Goal: Find specific page/section: Find specific page/section

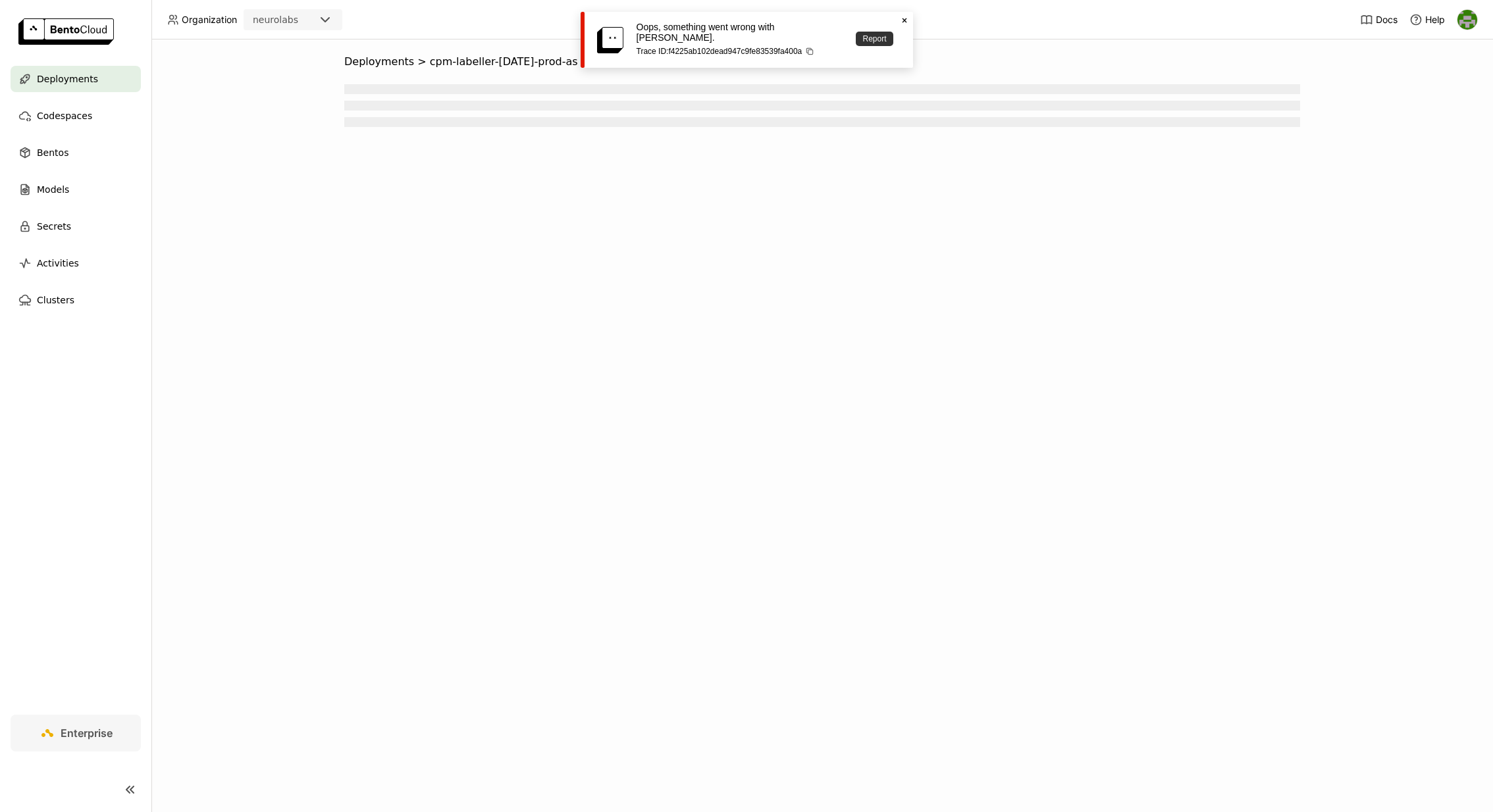
click at [878, 34] on link "Report" at bounding box center [874, 39] width 37 height 15
click at [385, 60] on span "Deployments" at bounding box center [379, 62] width 70 height 13
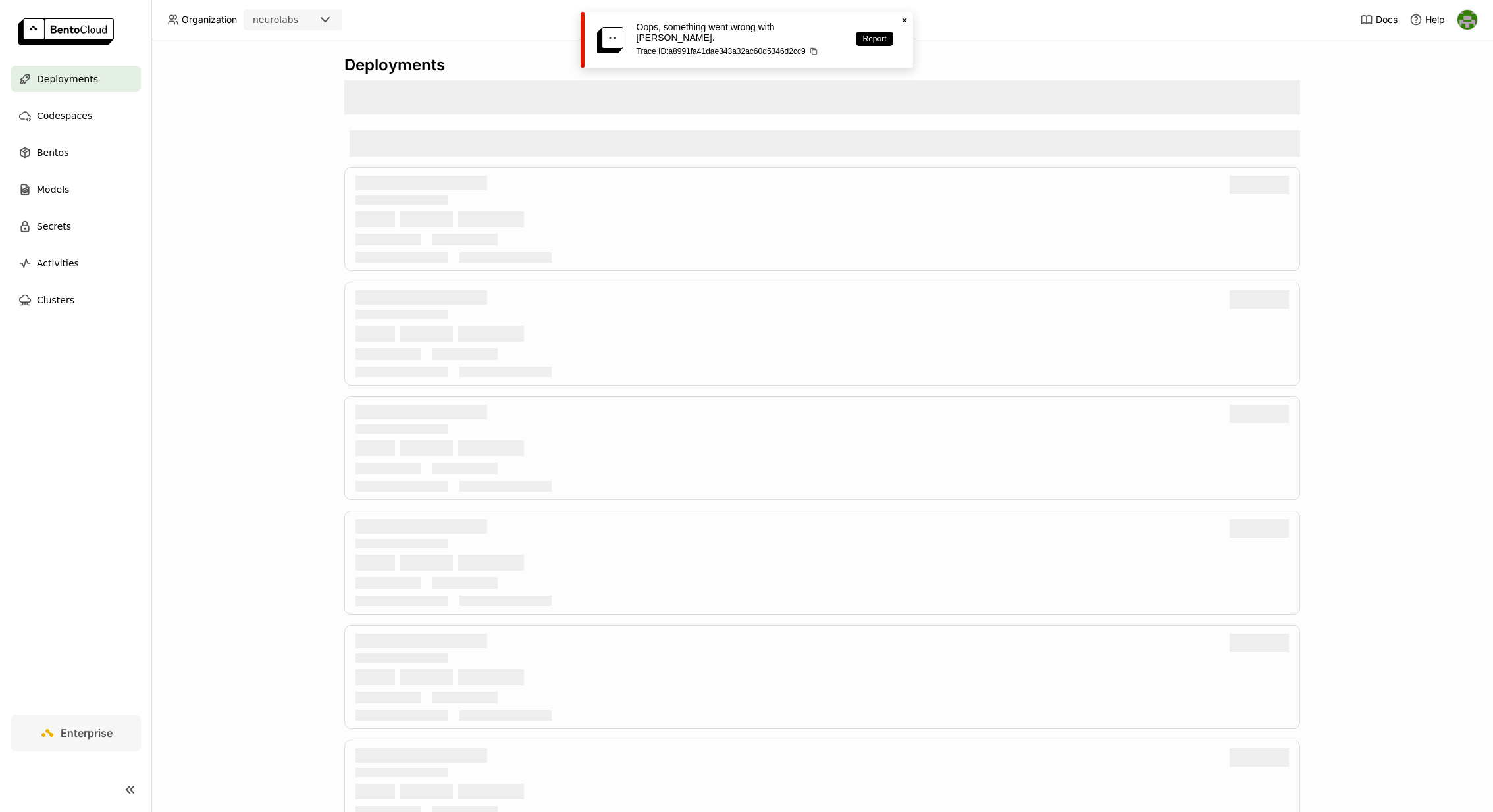
click at [907, 18] on icon "Close" at bounding box center [904, 20] width 11 height 11
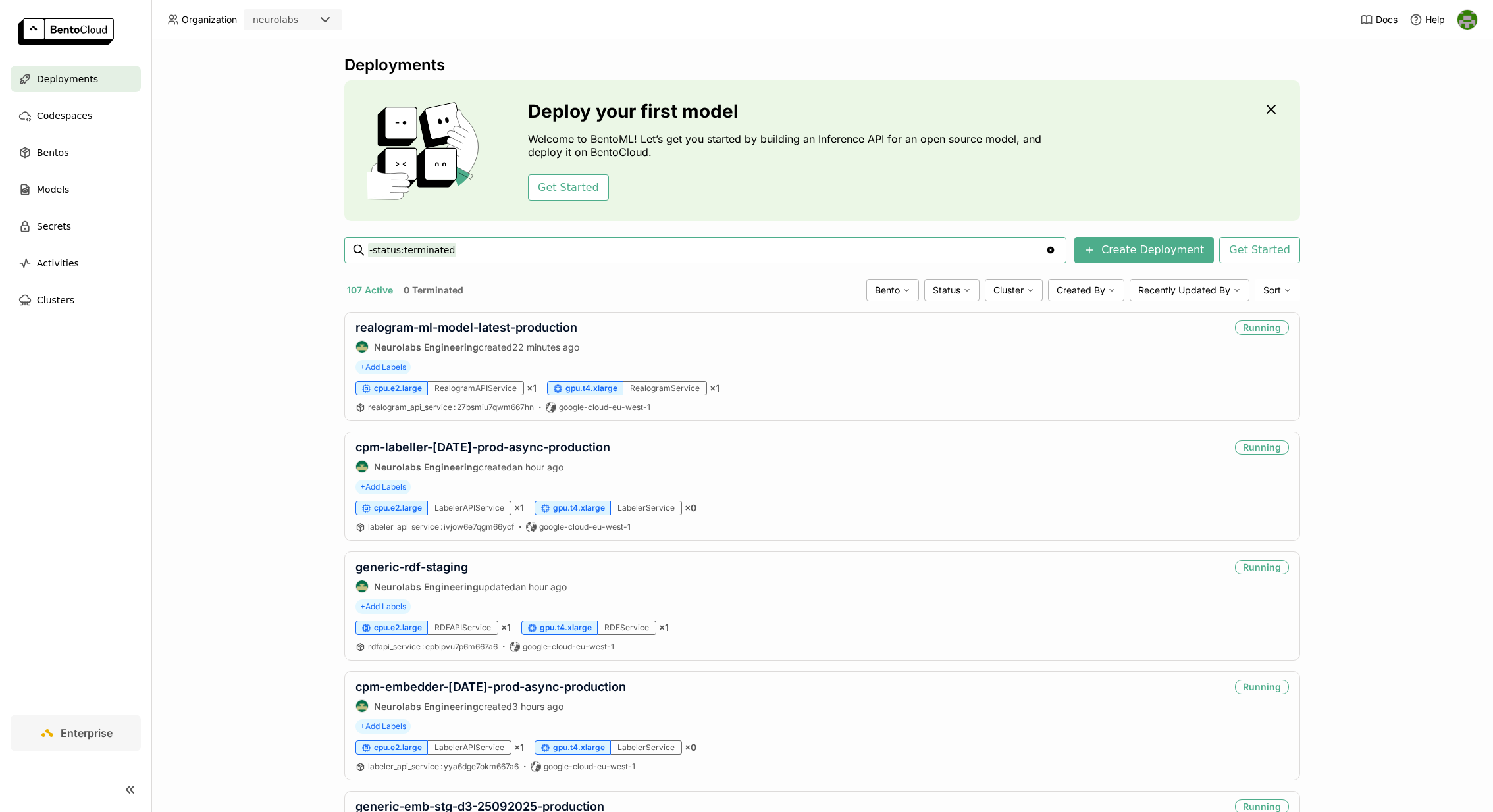
click at [482, 249] on input "-status:terminated" at bounding box center [707, 250] width 677 height 21
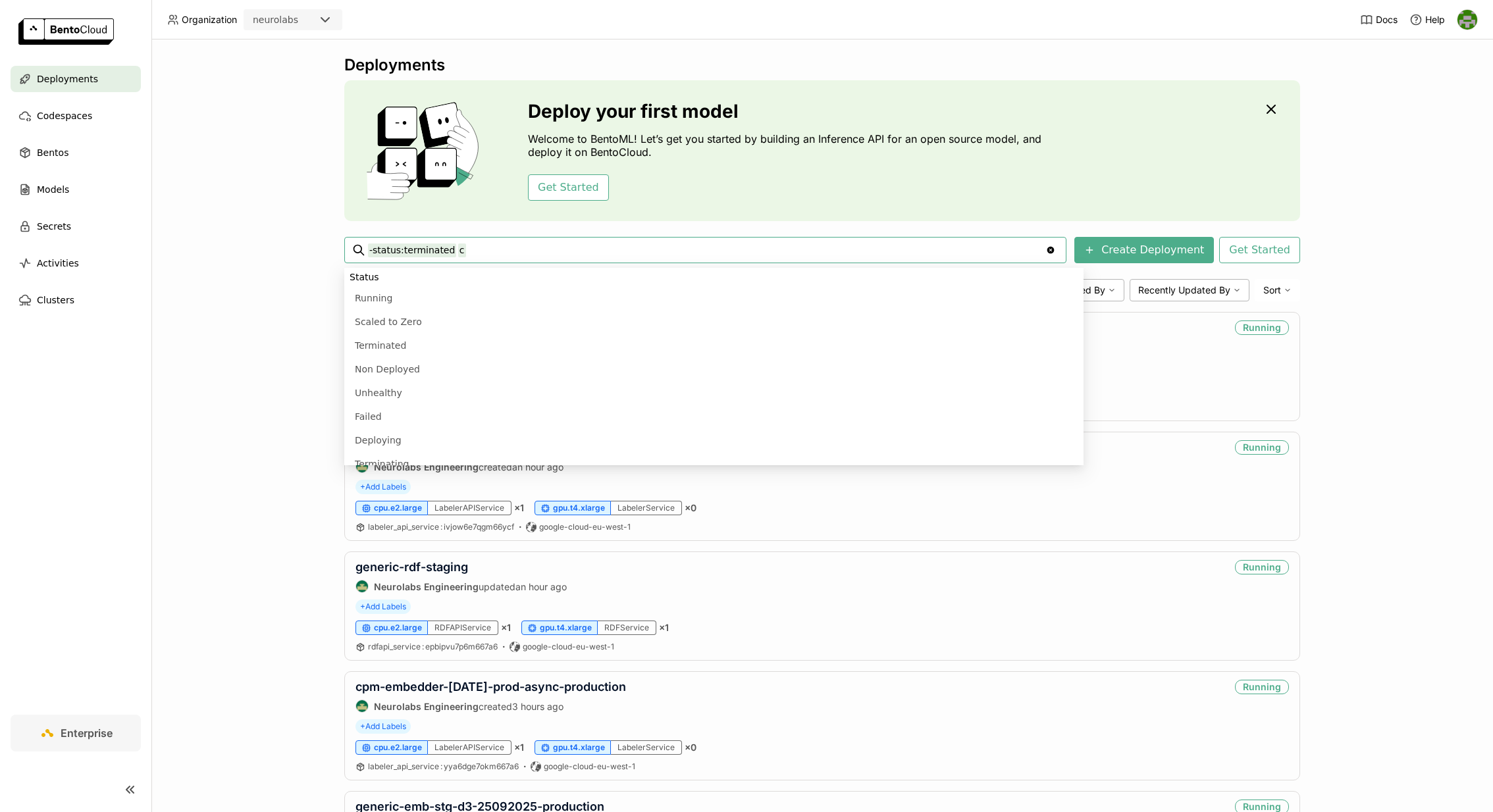
scroll to position [65, 0]
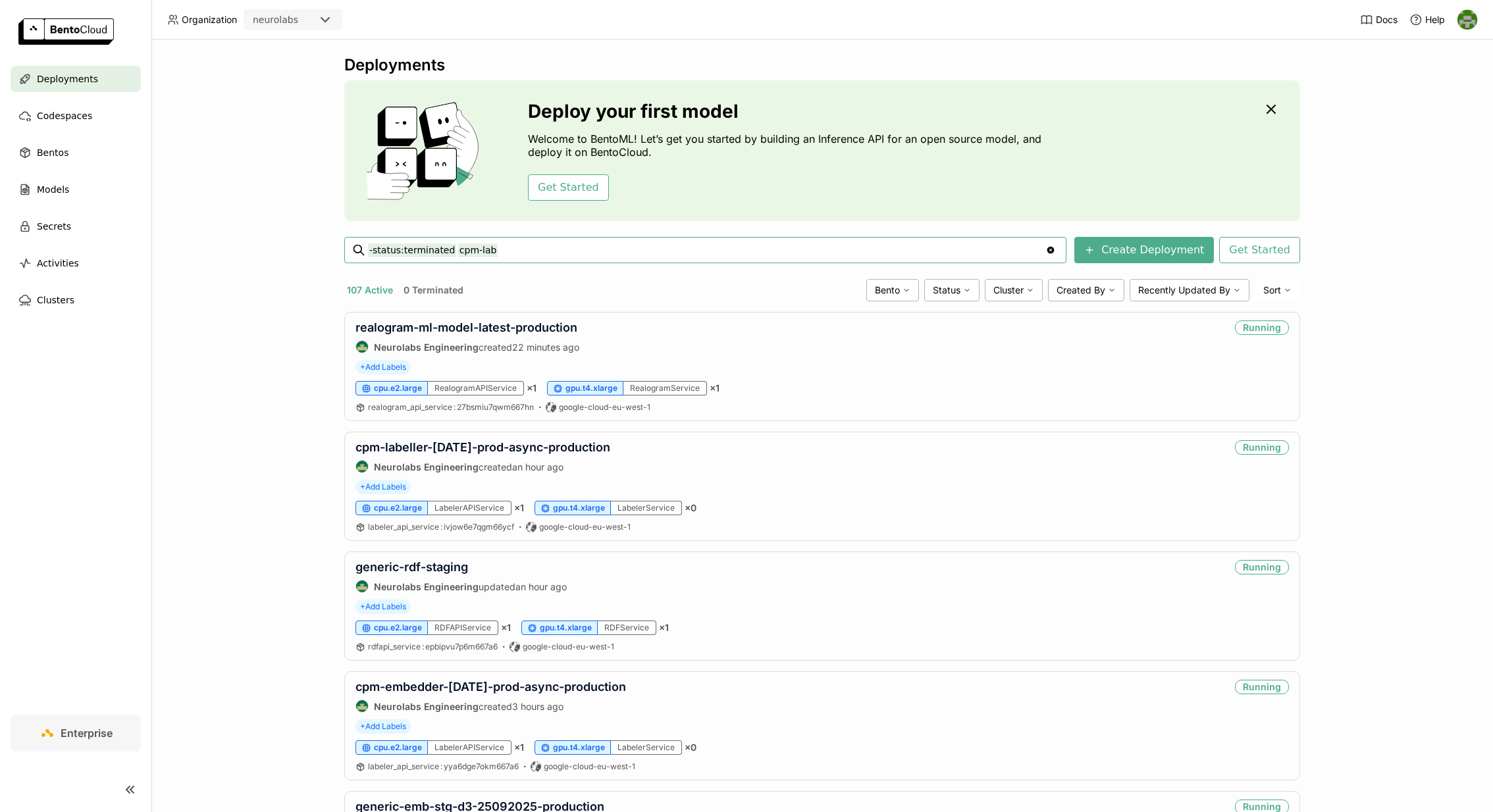
type input "-status:terminated cpm-lab"
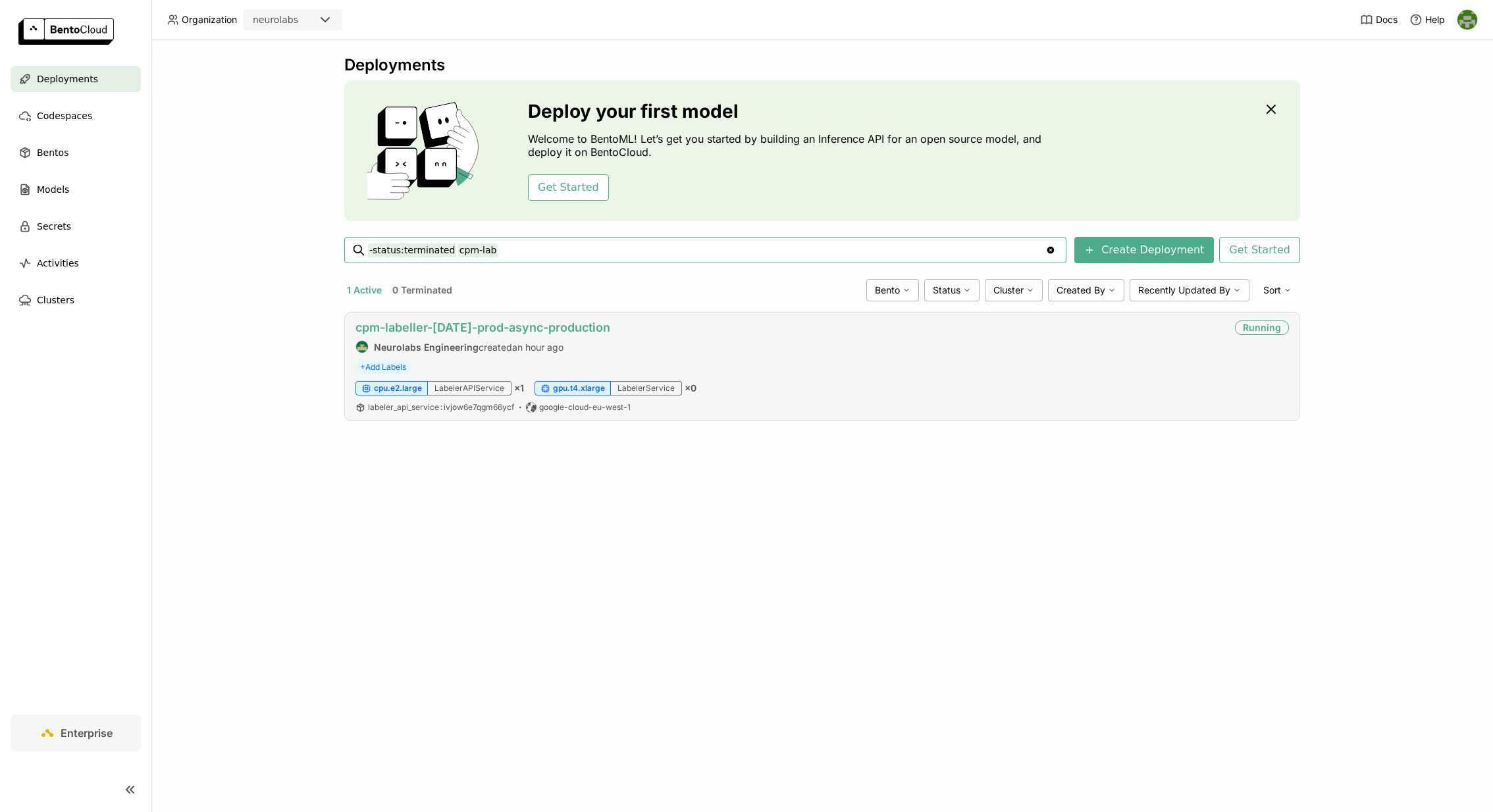
click at [491, 327] on link "cpm-labeller-[DATE]-prod-async-production" at bounding box center [482, 327] width 254 height 14
